Goal: Information Seeking & Learning: Check status

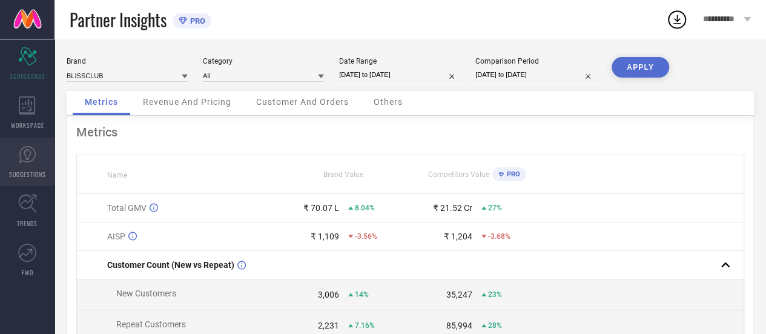
click at [32, 154] on icon at bounding box center [27, 154] width 18 height 18
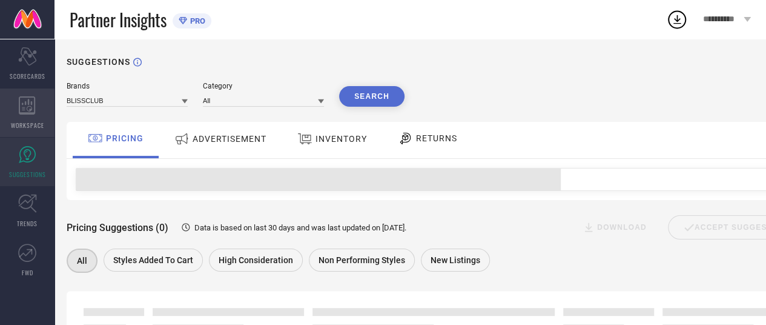
click at [30, 129] on span "WORKSPACE" at bounding box center [27, 125] width 33 height 9
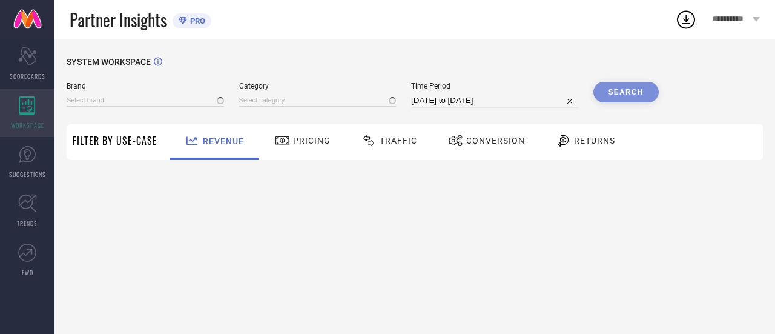
type input "BLISSCLUB"
type input "All"
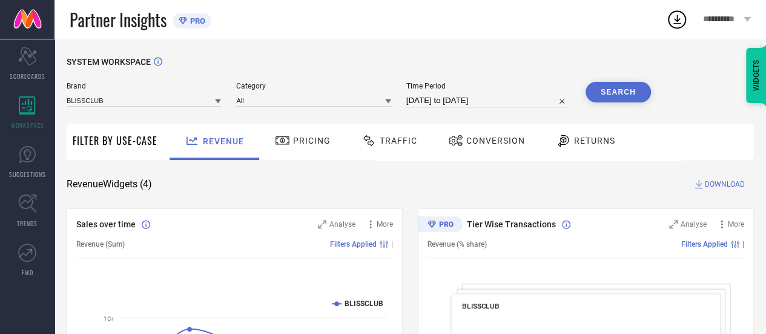
click at [472, 139] on span "Conversion" at bounding box center [495, 141] width 59 height 10
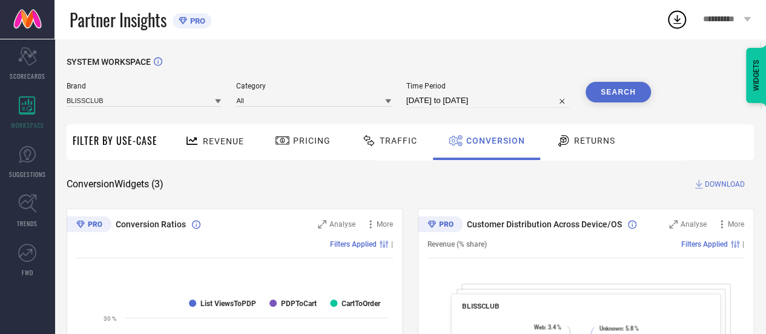
click at [231, 140] on span "Revenue" at bounding box center [223, 141] width 41 height 10
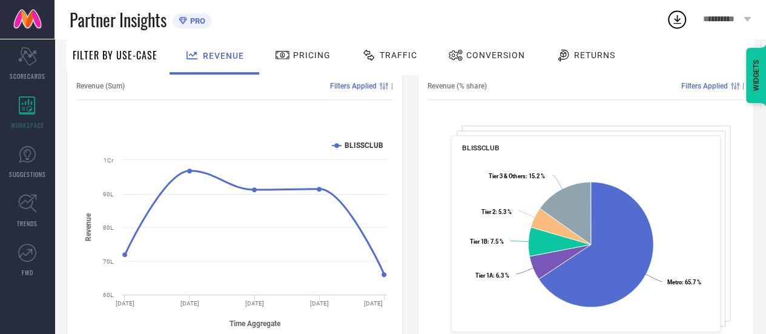
scroll to position [157, 0]
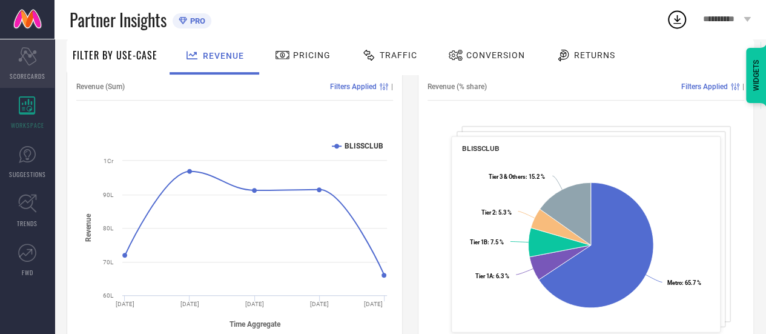
click at [39, 61] on div "Scorecard SCORECARDS" at bounding box center [27, 63] width 54 height 48
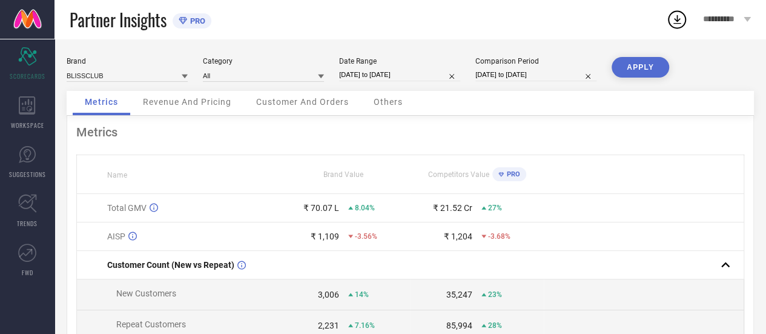
click at [208, 110] on div "Revenue And Pricing" at bounding box center [187, 103] width 113 height 24
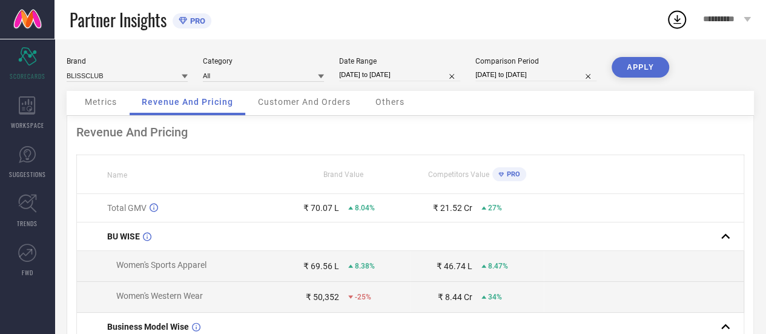
click at [312, 95] on div "Customer And Orders" at bounding box center [304, 103] width 117 height 24
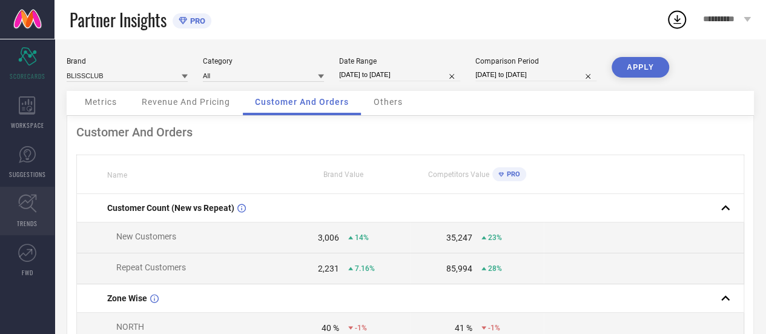
click at [24, 202] on icon at bounding box center [27, 203] width 19 height 19
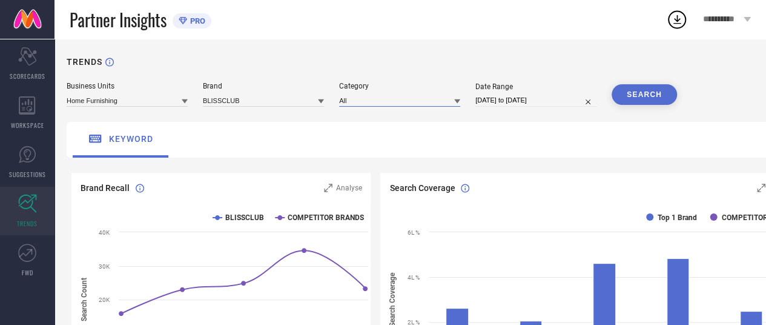
click at [378, 99] on input at bounding box center [399, 100] width 121 height 13
click at [538, 102] on input "[DATE] to [DATE]" at bounding box center [535, 100] width 121 height 13
select select "6"
select select "2025"
select select "7"
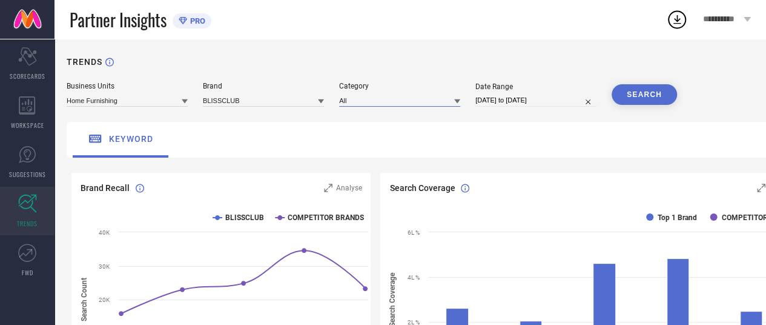
select select "2025"
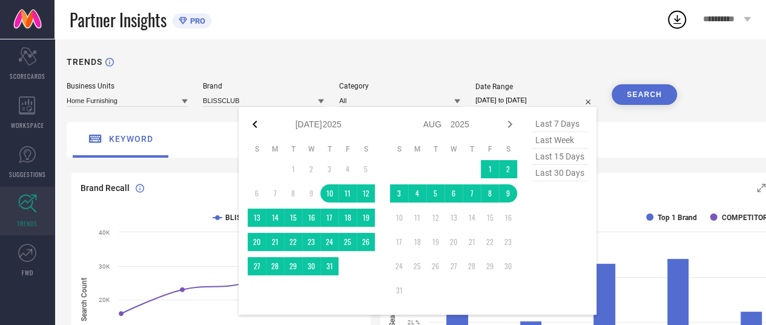
click at [251, 124] on icon at bounding box center [255, 124] width 15 height 15
select select "5"
select select "2025"
select select "6"
select select "2025"
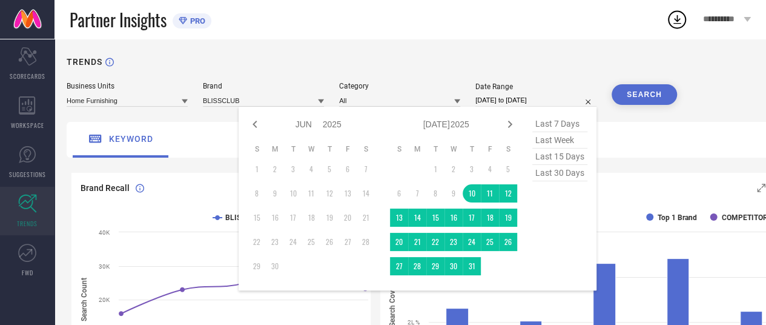
click at [292, 155] on table "S M T W T F S 1 2 3 4 5 6 7 8 9 10 11 12 13 14 15 16 17 18 19 20 21 22 23 24 25…" at bounding box center [311, 209] width 127 height 143
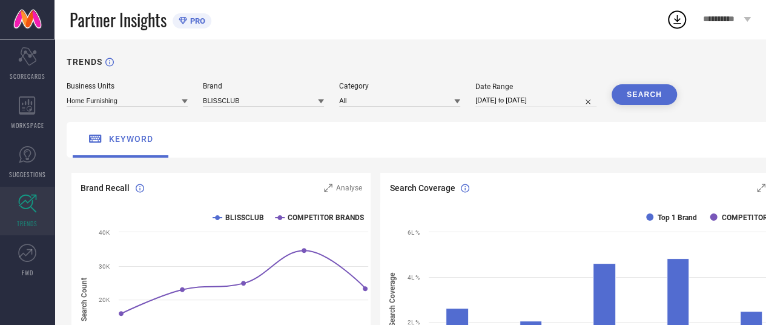
select select "6"
select select "2025"
select select "7"
select select "2025"
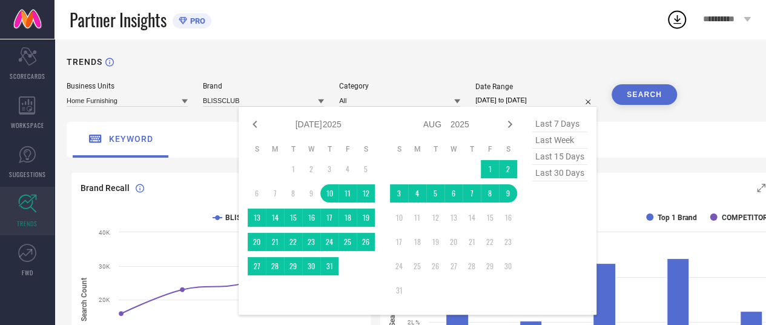
click at [500, 100] on input "[DATE] to [DATE]" at bounding box center [535, 100] width 121 height 13
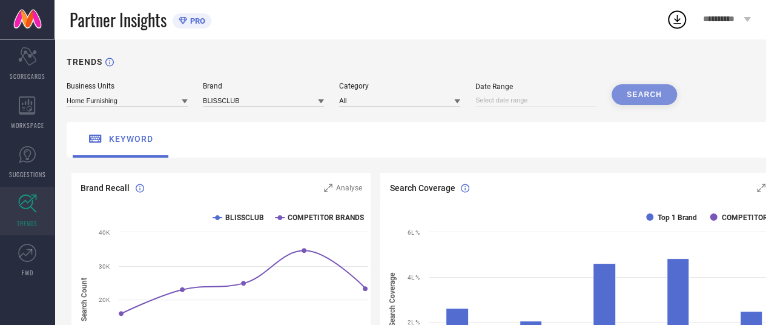
select select "7"
select select "2025"
select select "8"
select select "2025"
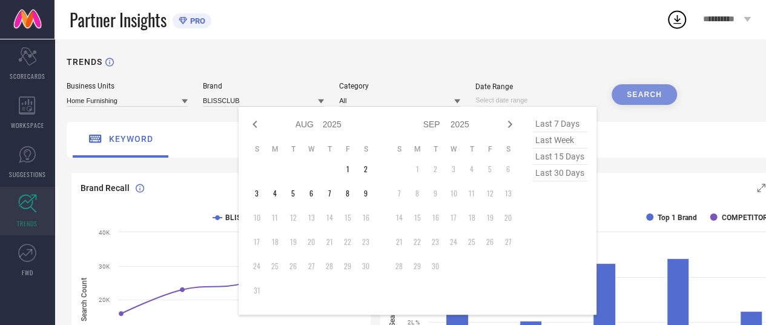
click at [531, 103] on input at bounding box center [535, 100] width 121 height 13
click at [258, 128] on icon at bounding box center [255, 124] width 15 height 15
select select "6"
select select "2025"
select select "7"
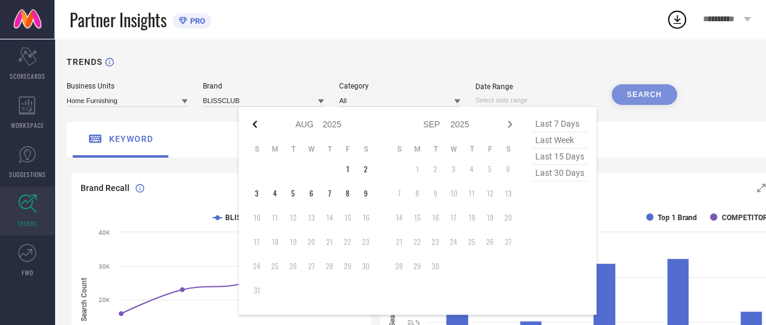
select select "2025"
click at [258, 128] on icon at bounding box center [255, 124] width 15 height 15
select select "5"
select select "2025"
select select "6"
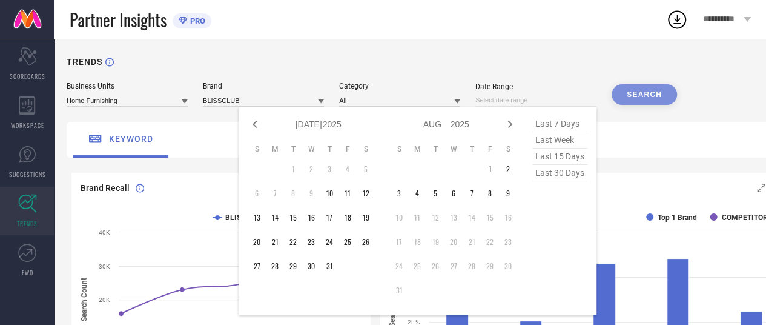
select select "2025"
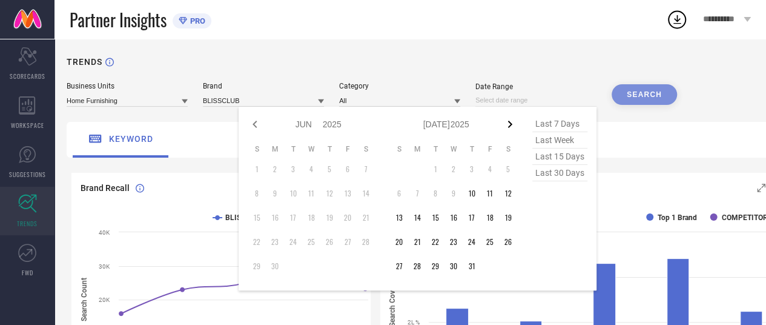
click at [509, 127] on icon at bounding box center [510, 124] width 4 height 7
select select "6"
select select "2025"
select select "7"
select select "2025"
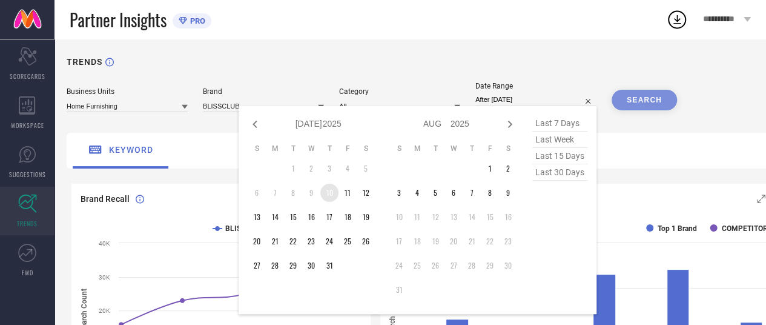
click at [325, 196] on td "10" at bounding box center [329, 192] width 18 height 18
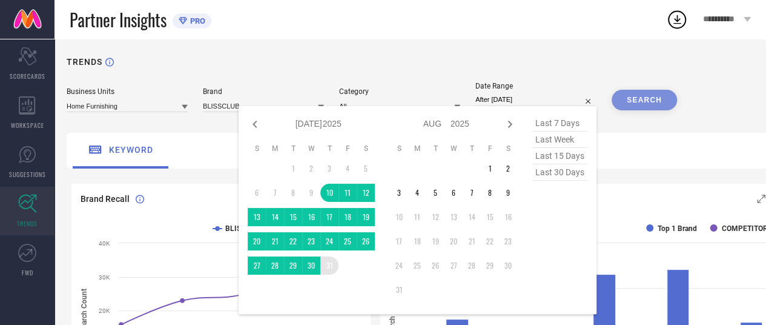
type input "[DATE] to [DATE]"
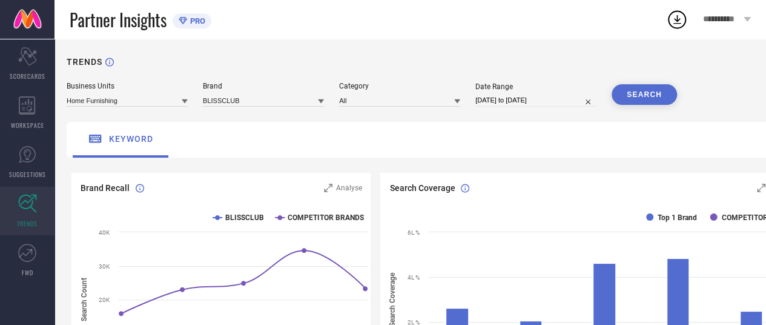
click at [647, 90] on button "SEARCH" at bounding box center [644, 94] width 65 height 21
select select "6"
select select "2025"
select select "7"
select select "2025"
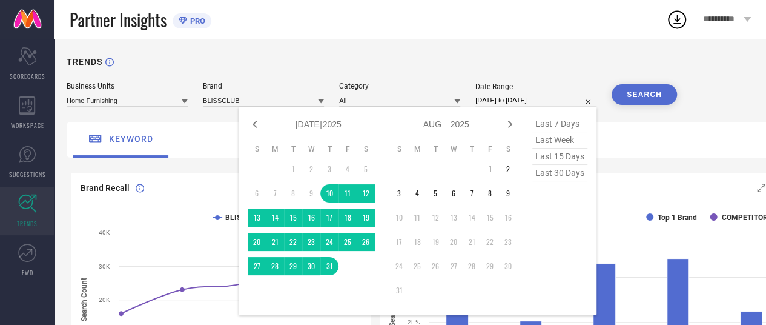
click at [518, 99] on input "[DATE] to [DATE]" at bounding box center [535, 100] width 121 height 13
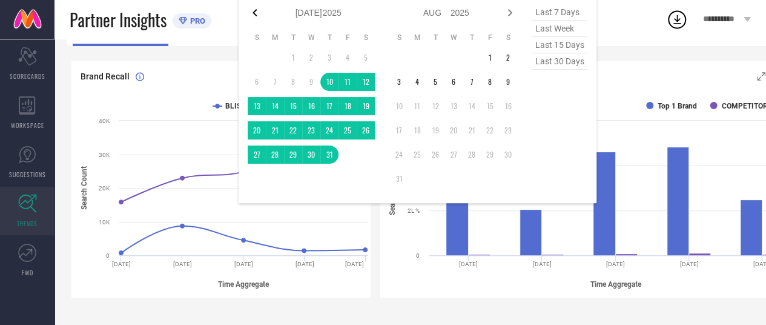
click at [256, 14] on icon at bounding box center [255, 12] width 15 height 15
select select "5"
select select "2025"
select select "6"
select select "2025"
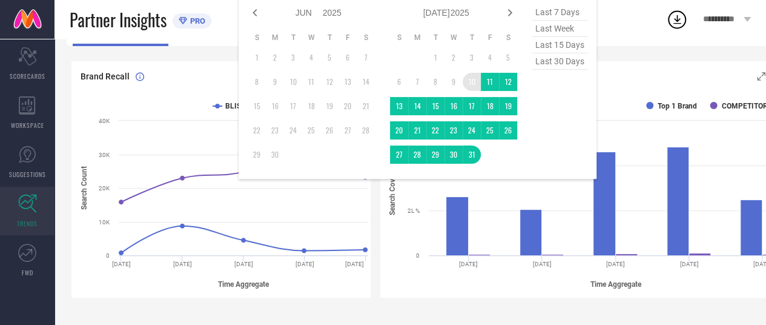
scroll to position [111, 0]
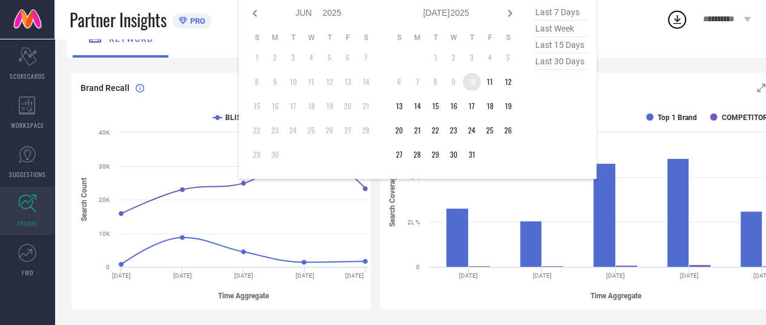
click at [477, 81] on td "10" at bounding box center [472, 82] width 18 height 18
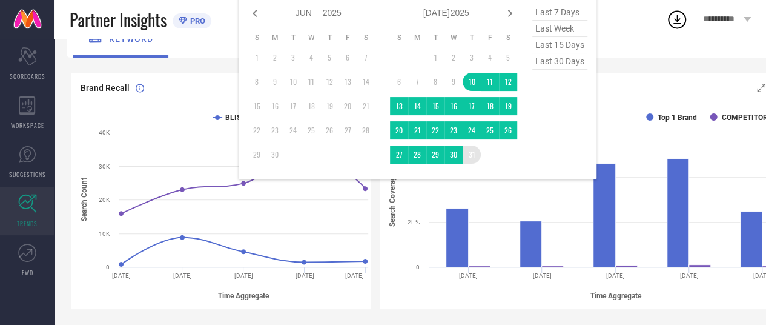
type input "[DATE] to [DATE]"
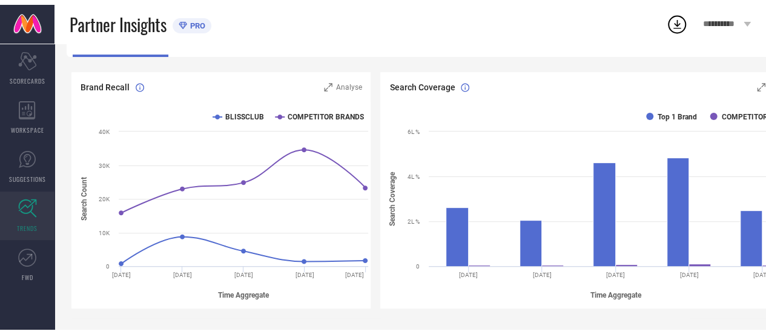
scroll to position [0, 0]
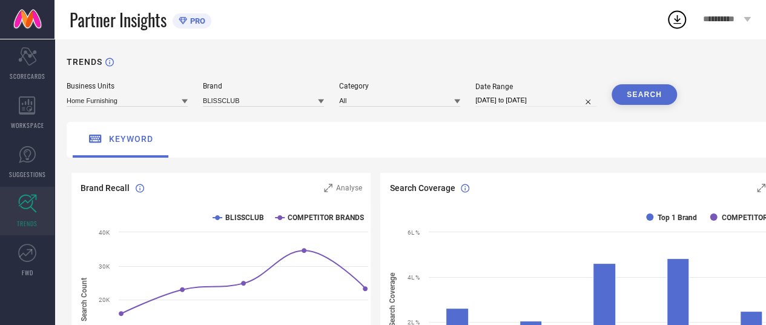
click at [652, 87] on button "SEARCH" at bounding box center [644, 94] width 65 height 21
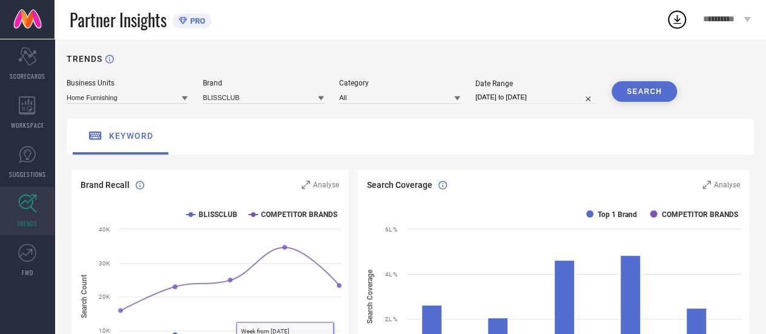
scroll to position [2, 0]
select select "6"
select select "2025"
select select "7"
select select "2025"
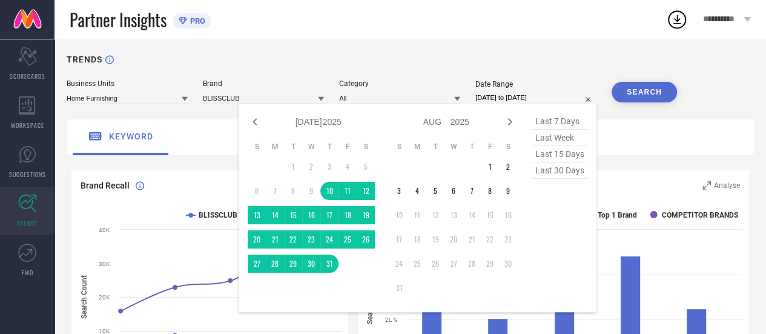
click at [529, 94] on input "[DATE] to [DATE]" at bounding box center [535, 97] width 121 height 13
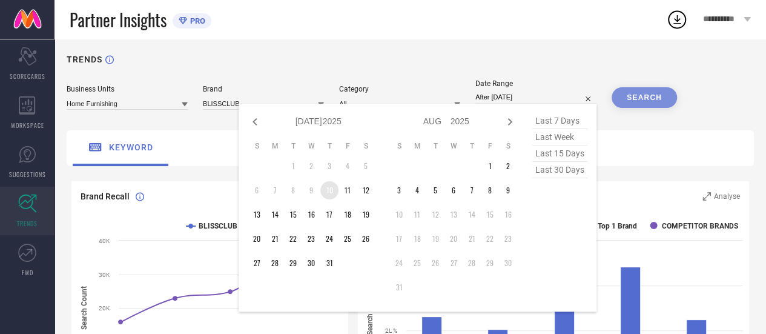
click at [327, 185] on td "10" at bounding box center [329, 190] width 18 height 18
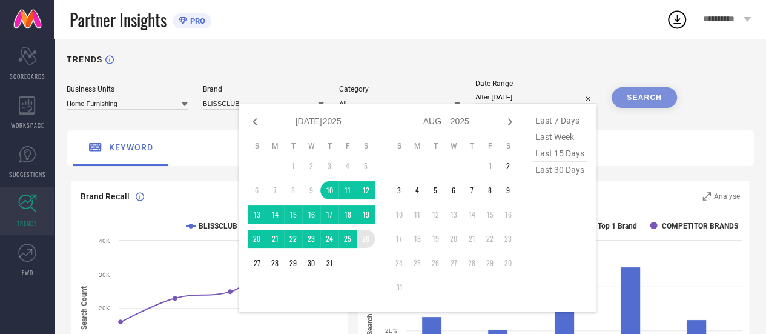
type input "[DATE] to [DATE]"
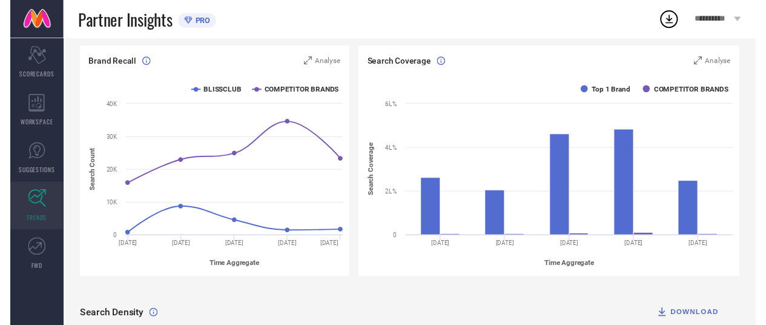
scroll to position [0, 0]
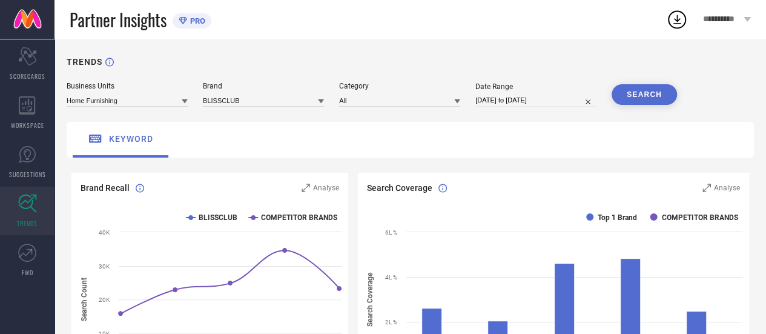
click at [494, 93] on div "Date Range [DATE] to [DATE]" at bounding box center [535, 94] width 121 height 24
select select "6"
select select "2025"
select select "7"
select select "2025"
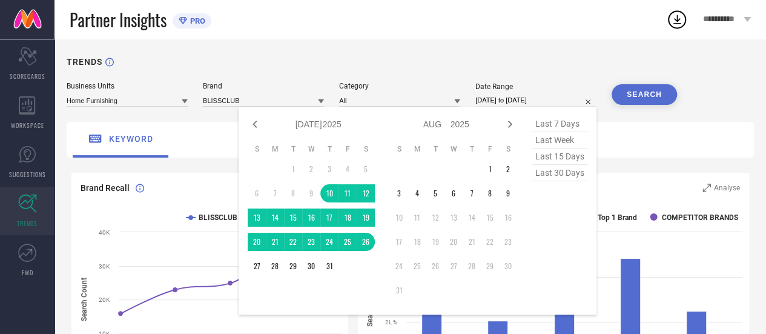
click at [494, 101] on input "[DATE] to [DATE]" at bounding box center [535, 100] width 121 height 13
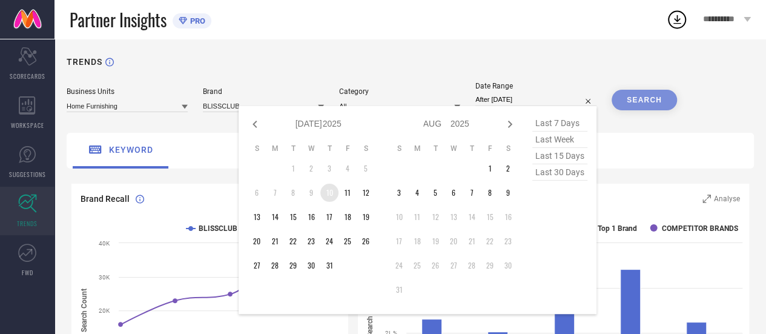
click at [326, 195] on td "10" at bounding box center [329, 192] width 18 height 18
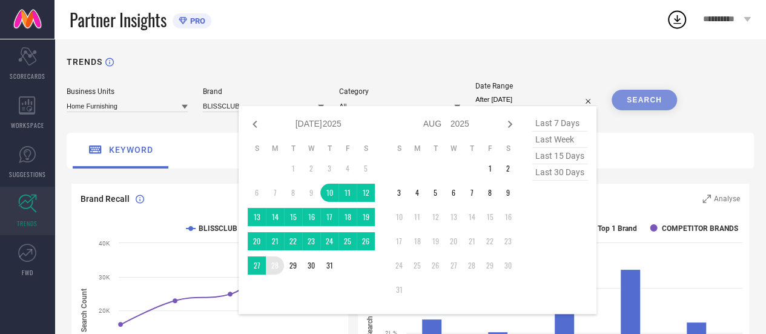
type input "[DATE] to [DATE]"
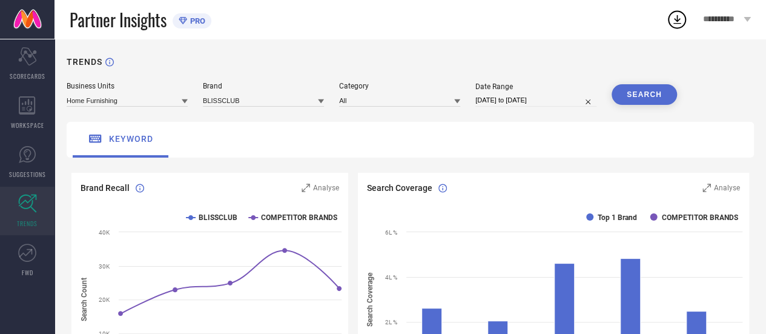
click at [633, 87] on button "SEARCH" at bounding box center [644, 94] width 65 height 21
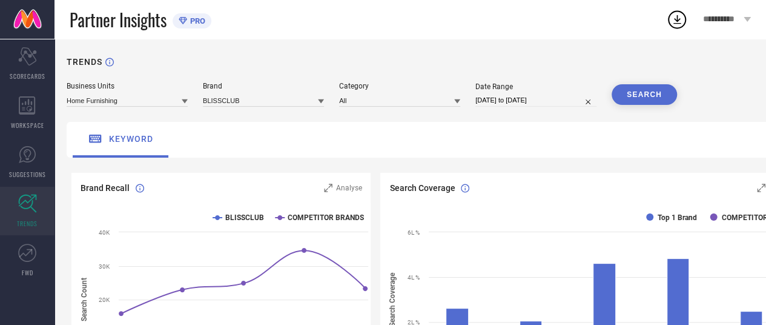
select select "6"
select select "2025"
select select "7"
select select "2025"
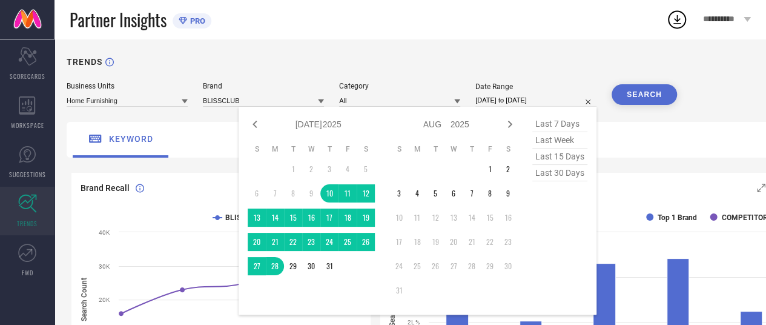
click at [513, 102] on input "[DATE] to [DATE]" at bounding box center [535, 100] width 121 height 13
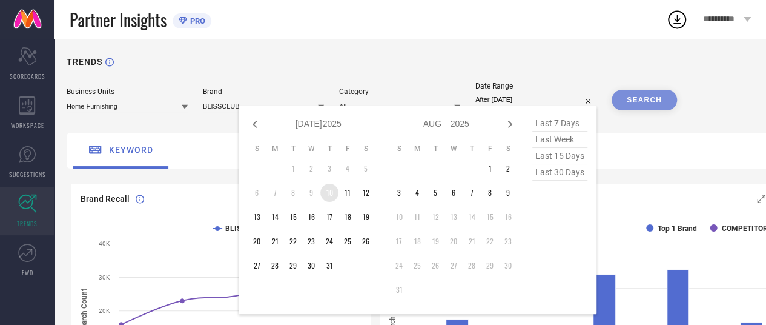
click at [327, 193] on td "10" at bounding box center [329, 192] width 18 height 18
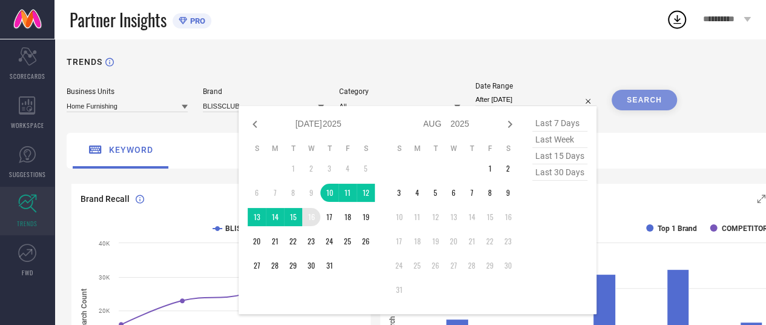
type input "[DATE] to [DATE]"
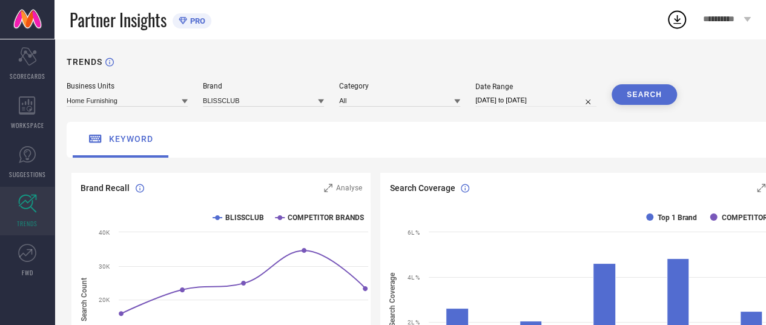
click at [621, 90] on button "SEARCH" at bounding box center [644, 94] width 65 height 21
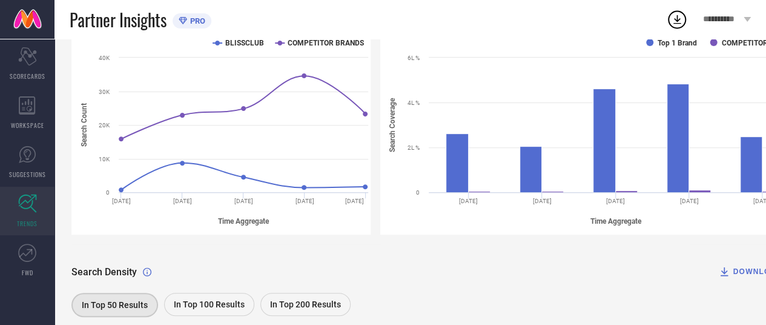
scroll to position [174, 0]
click at [39, 113] on div "WORKSPACE" at bounding box center [27, 112] width 54 height 48
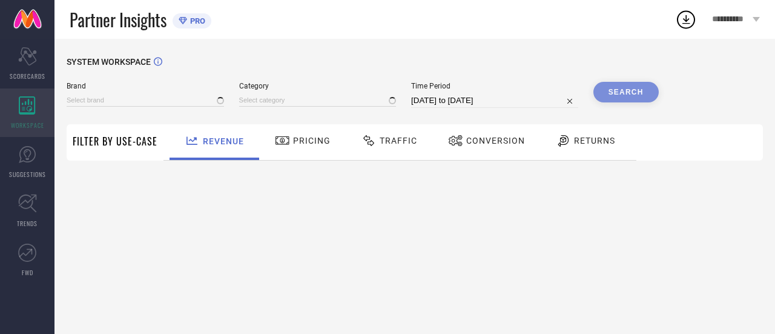
type input "BLISSCLUB"
type input "All"
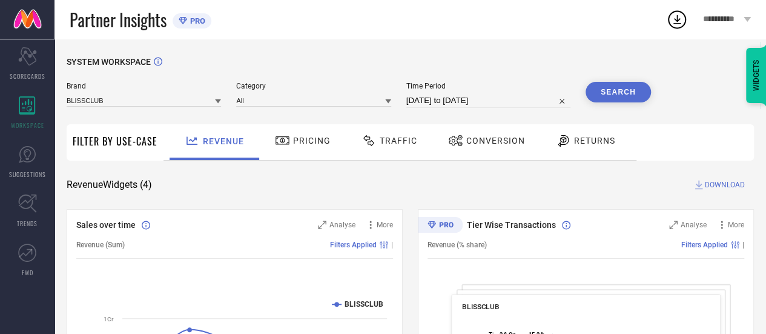
click at [390, 149] on div "Traffic" at bounding box center [389, 140] width 62 height 21
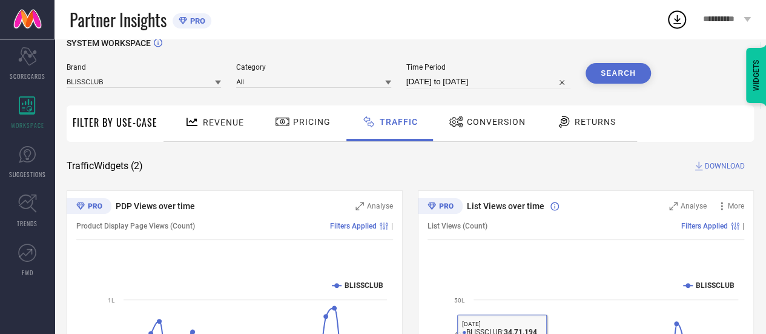
scroll to position [5, 0]
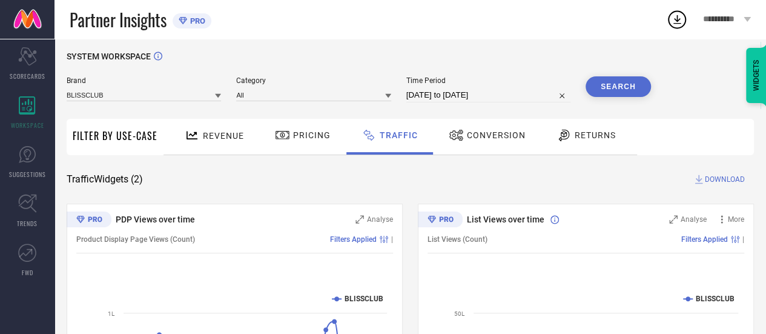
select select "6"
select select "2025"
select select "7"
select select "2025"
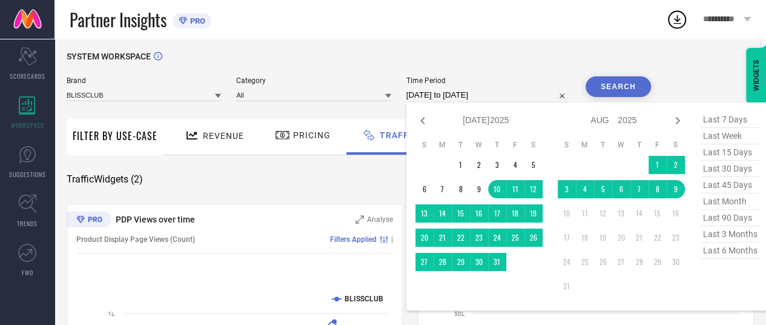
click at [444, 93] on input "[DATE] to [DATE]" at bounding box center [488, 95] width 164 height 15
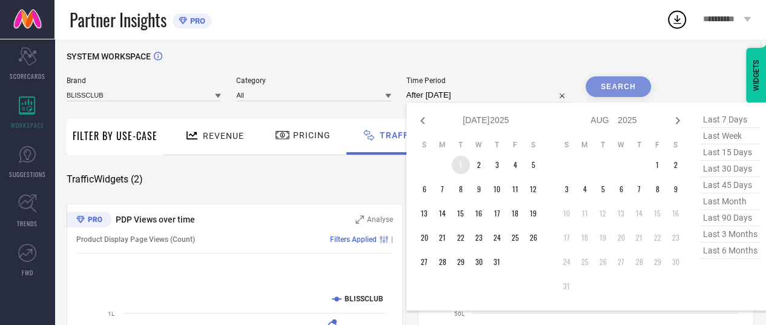
click at [458, 167] on td "1" at bounding box center [461, 165] width 18 height 18
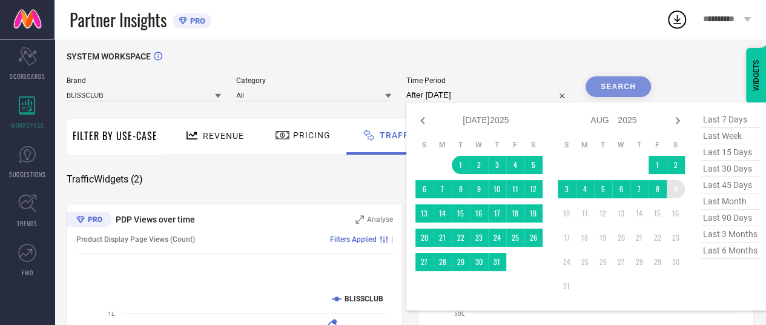
type input "[DATE] to [DATE]"
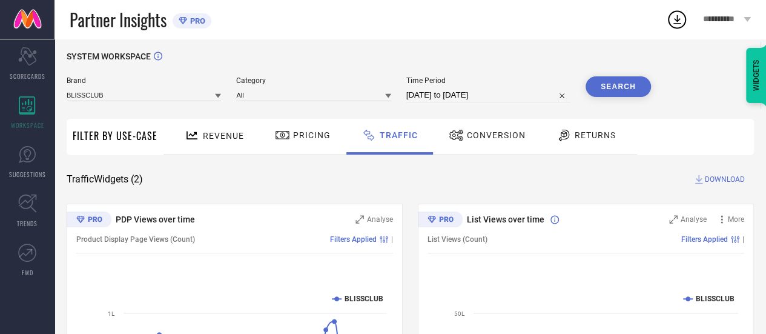
click at [621, 90] on button "Search" at bounding box center [618, 86] width 65 height 21
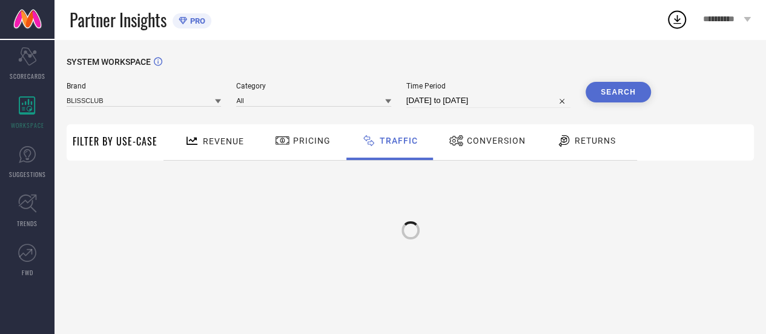
scroll to position [0, 0]
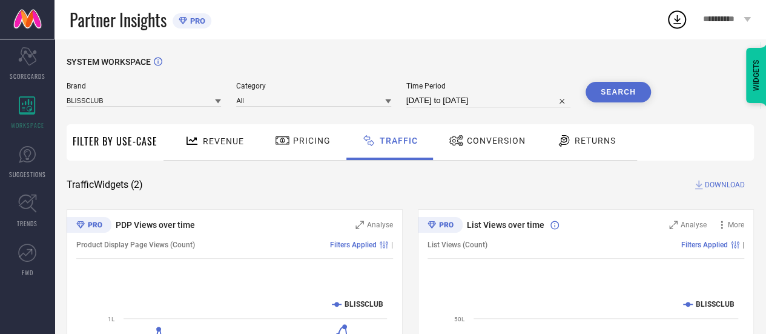
drag, startPoint x: 454, startPoint y: 92, endPoint x: 451, endPoint y: 104, distance: 12.6
click at [451, 104] on div "Time Period [DATE] to [DATE]" at bounding box center [488, 95] width 164 height 26
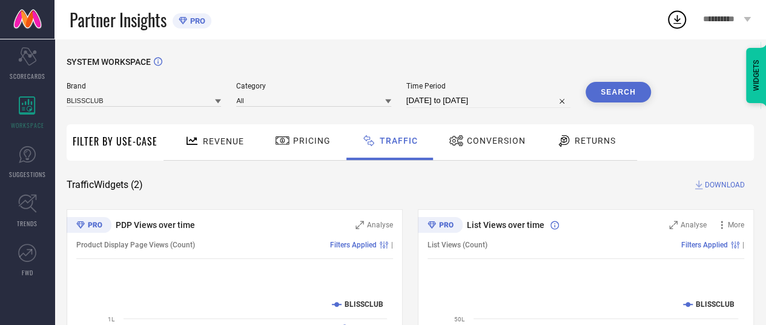
select select "6"
select select "2025"
select select "7"
select select "2025"
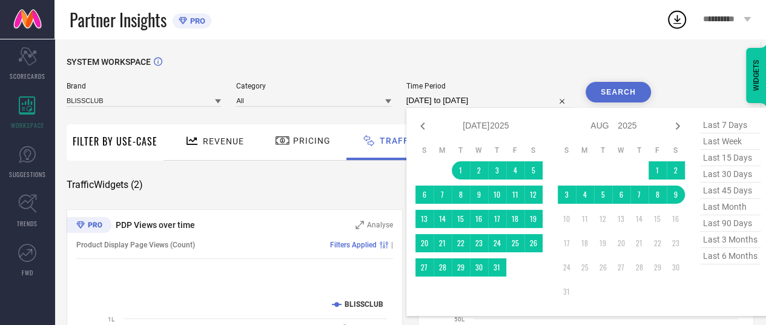
click at [451, 104] on input "[DATE] to [DATE]" at bounding box center [488, 100] width 164 height 15
click at [434, 124] on div "Jan Feb Mar Apr May Jun [DATE] Aug Sep Oct Nov [DATE] 2016 2017 2018 2019 2020 …" at bounding box center [486, 126] width 113 height 18
drag, startPoint x: 434, startPoint y: 124, endPoint x: 425, endPoint y: 124, distance: 8.5
click at [425, 124] on div "Jan Feb Mar Apr May Jun [DATE] Aug Sep Oct Nov [DATE] 2016 2017 2018 2019 2020 …" at bounding box center [478, 126] width 127 height 18
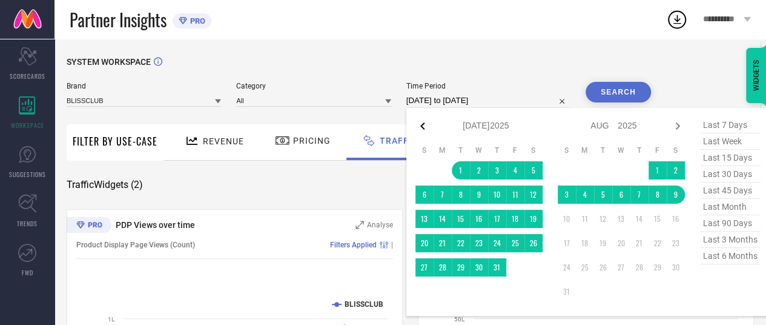
click at [425, 124] on icon at bounding box center [422, 126] width 15 height 15
select select "5"
select select "2025"
select select "6"
select select "2025"
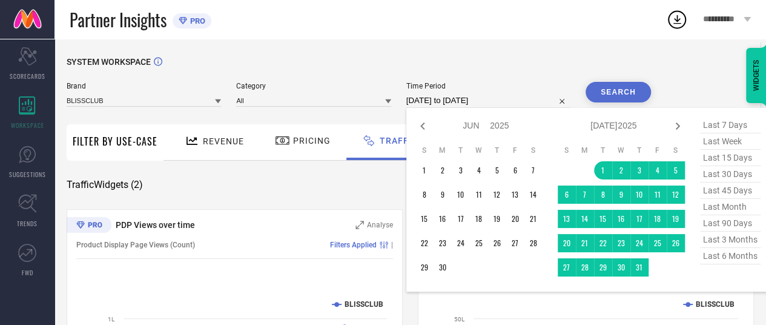
click at [425, 124] on icon at bounding box center [422, 126] width 15 height 15
select select "4"
select select "2025"
select select "5"
select select "2025"
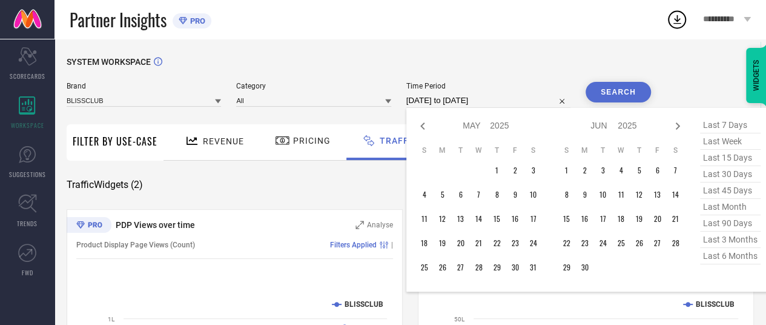
click at [425, 124] on icon at bounding box center [422, 126] width 15 height 15
select select "3"
select select "2025"
select select "4"
select select "2025"
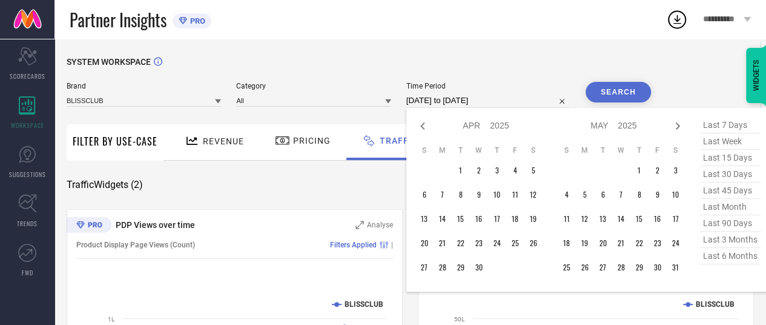
click at [425, 124] on icon at bounding box center [422, 126] width 15 height 15
select select "2"
select select "2025"
select select "3"
select select "2025"
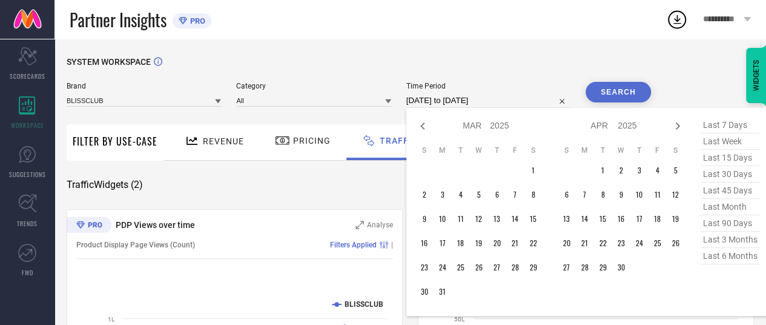
click at [425, 124] on icon at bounding box center [422, 126] width 15 height 15
select select "2025"
select select "1"
select select "2025"
click at [425, 124] on icon at bounding box center [422, 126] width 15 height 15
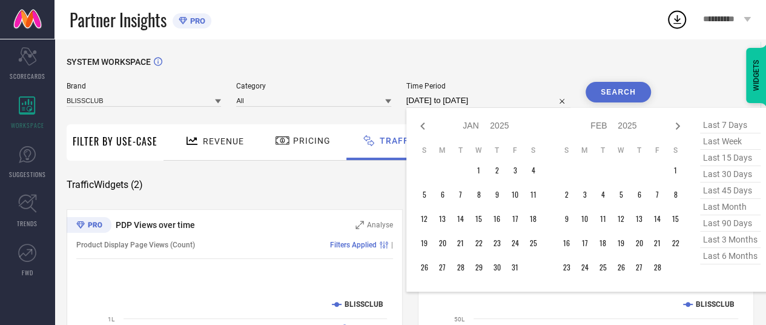
select select "11"
select select "2024"
select select "2025"
click at [425, 124] on icon at bounding box center [422, 126] width 15 height 15
select select "10"
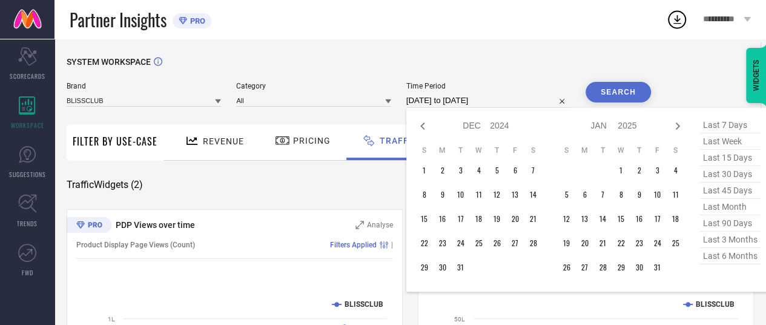
select select "2024"
select select "11"
select select "2024"
click at [425, 124] on icon at bounding box center [422, 126] width 15 height 15
select select "9"
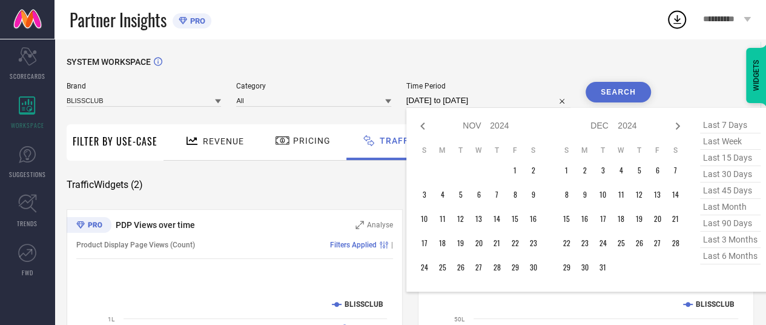
select select "2024"
select select "10"
select select "2024"
click at [425, 124] on icon at bounding box center [422, 126] width 15 height 15
select select "8"
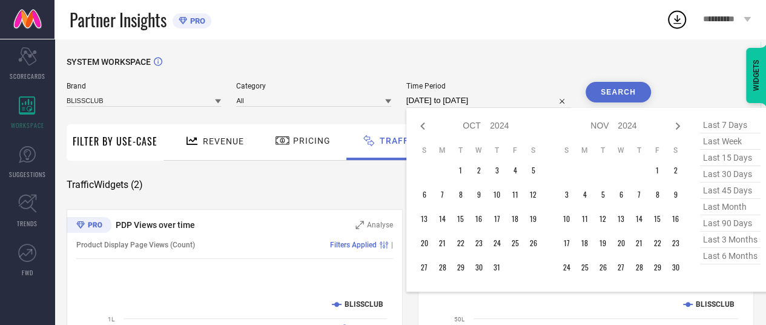
select select "2024"
select select "9"
select select "2024"
click at [425, 124] on icon at bounding box center [422, 126] width 15 height 15
select select "7"
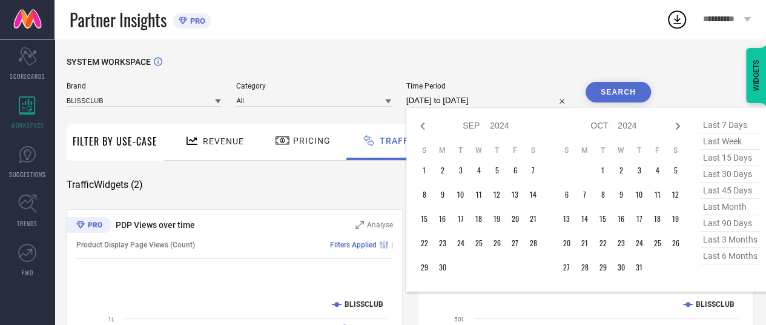
select select "2024"
select select "8"
select select "2024"
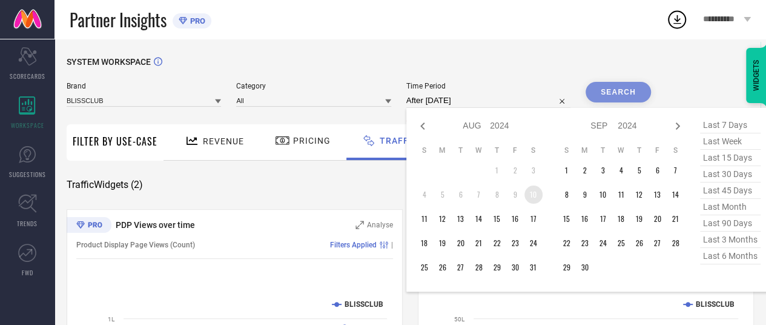
click at [535, 197] on td "10" at bounding box center [533, 194] width 18 height 18
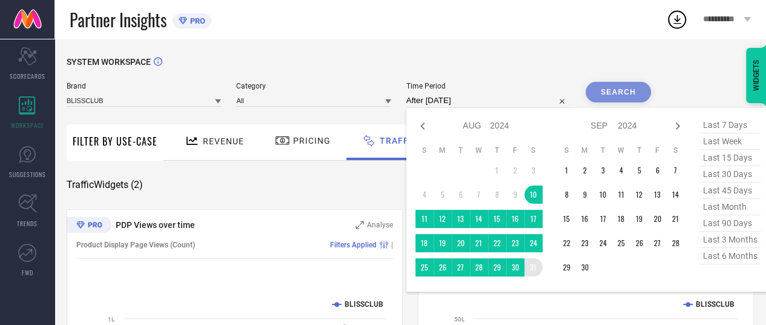
type input "[DATE] to [DATE]"
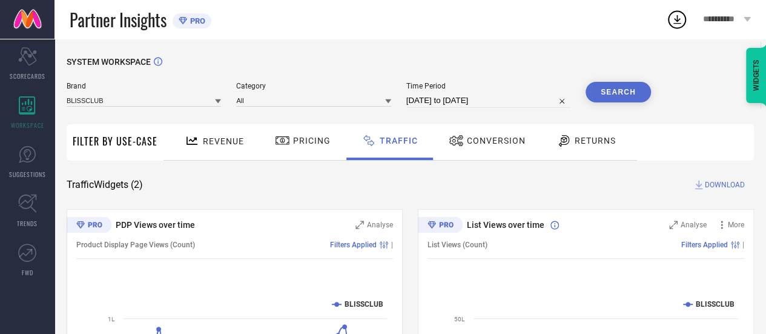
click at [609, 96] on button "Search" at bounding box center [618, 92] width 65 height 21
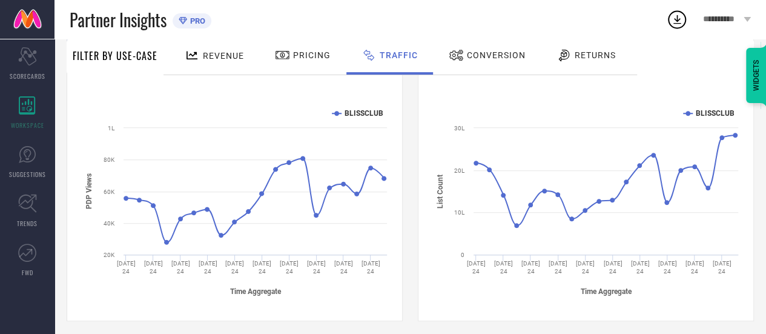
scroll to position [194, 0]
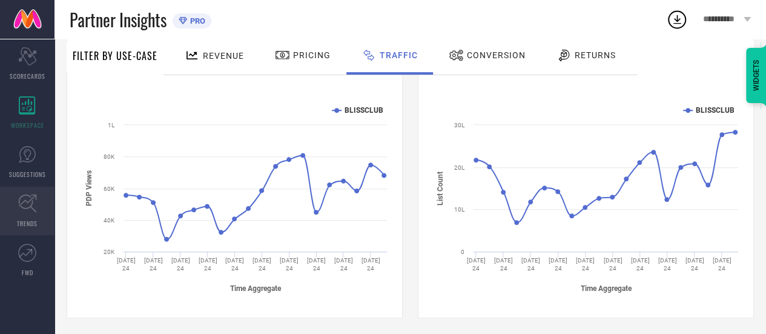
click at [19, 208] on icon at bounding box center [27, 203] width 19 height 19
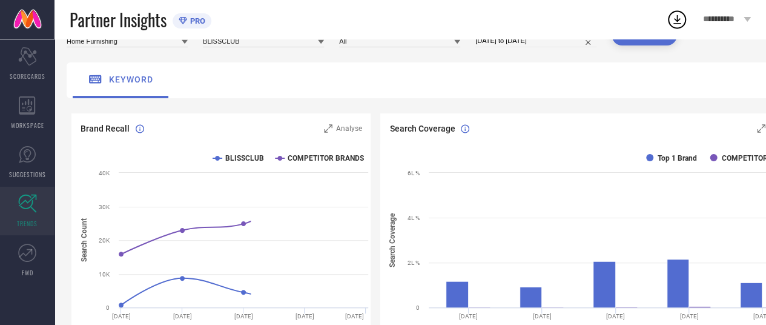
scroll to position [62, 0]
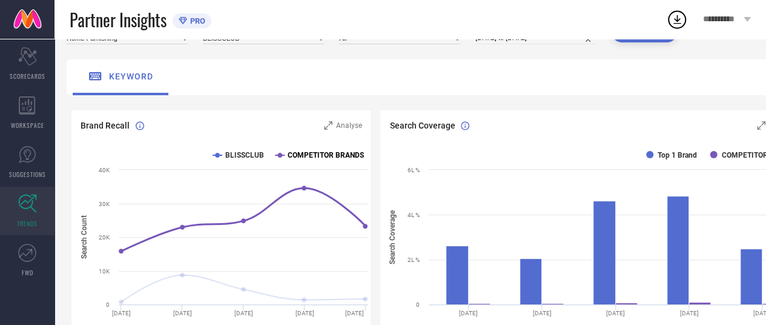
click at [290, 153] on text "COMPETITOR BRANDS" at bounding box center [326, 155] width 76 height 8
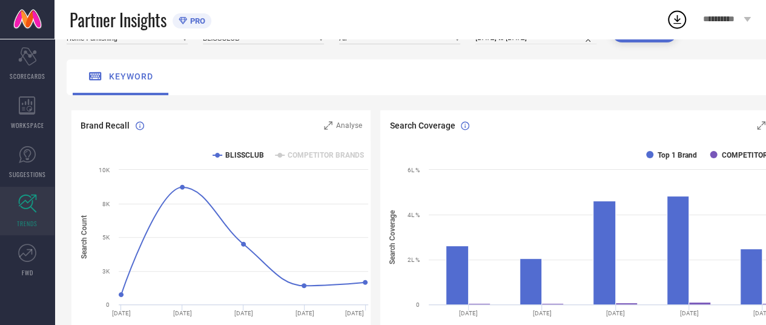
click at [290, 153] on text "COMPETITOR BRANDS" at bounding box center [326, 155] width 76 height 8
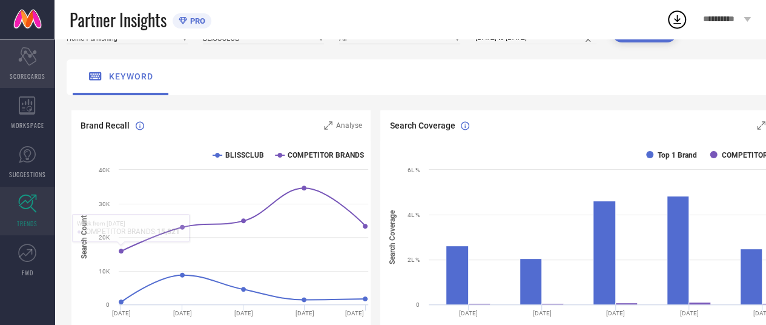
click at [41, 70] on div "Scorecard SCORECARDS" at bounding box center [27, 63] width 54 height 48
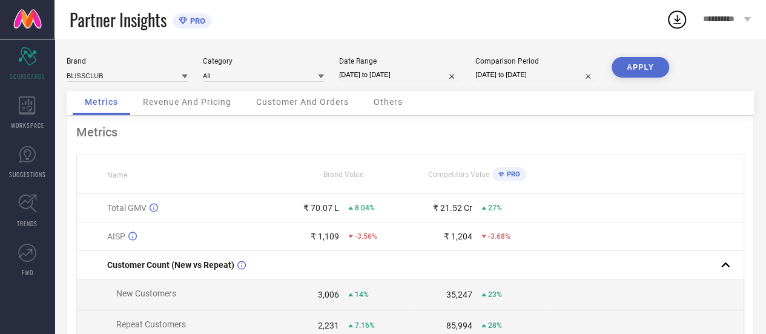
click at [272, 104] on span "Customer And Orders" at bounding box center [302, 102] width 93 height 10
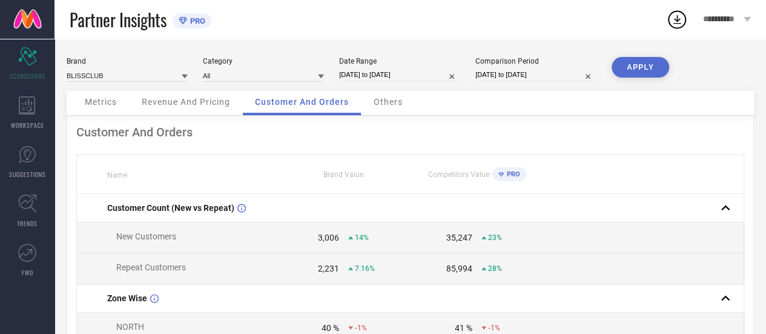
click at [196, 109] on div "Revenue And Pricing" at bounding box center [186, 103] width 113 height 24
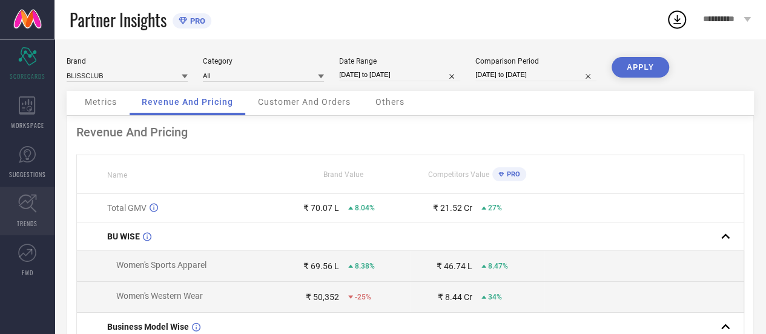
click at [32, 206] on icon at bounding box center [27, 203] width 19 height 19
